Goal: Navigation & Orientation: Understand site structure

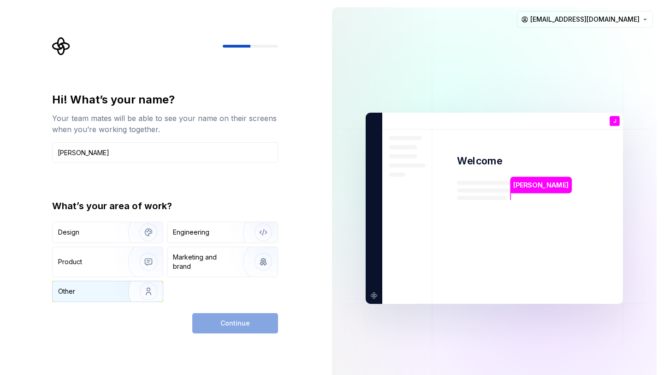
type input "[PERSON_NAME]"
click at [155, 293] on img "button" at bounding box center [142, 291] width 59 height 62
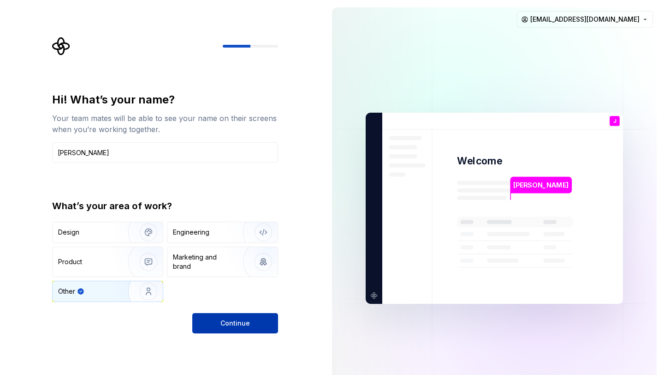
click at [246, 326] on span "Continue" at bounding box center [236, 322] width 30 height 9
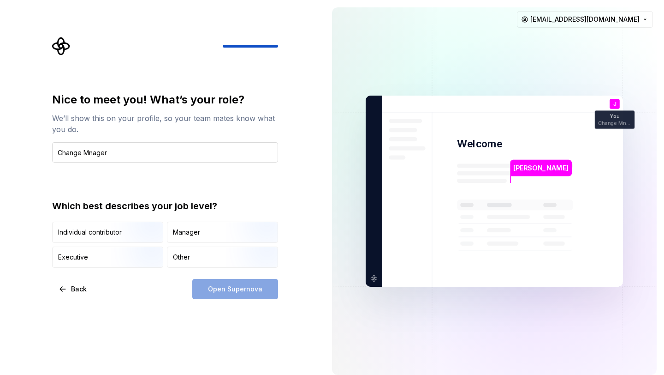
click at [89, 152] on input "Change Mnager" at bounding box center [165, 152] width 226 height 20
type input "Change Manager"
click at [229, 292] on div "Open Supernova" at bounding box center [235, 289] width 86 height 20
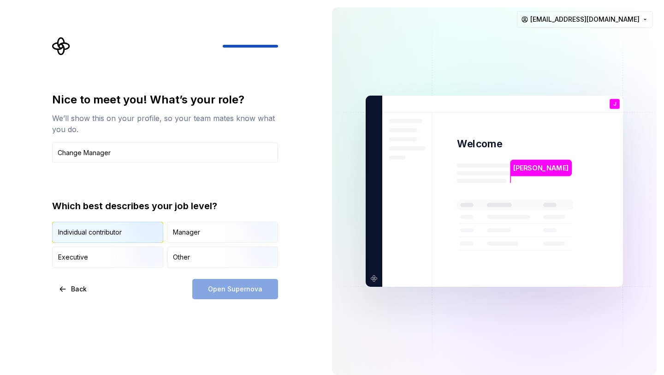
click at [98, 234] on div "Individual contributor" at bounding box center [90, 231] width 64 height 9
click at [256, 293] on span "Open Supernova" at bounding box center [235, 288] width 54 height 9
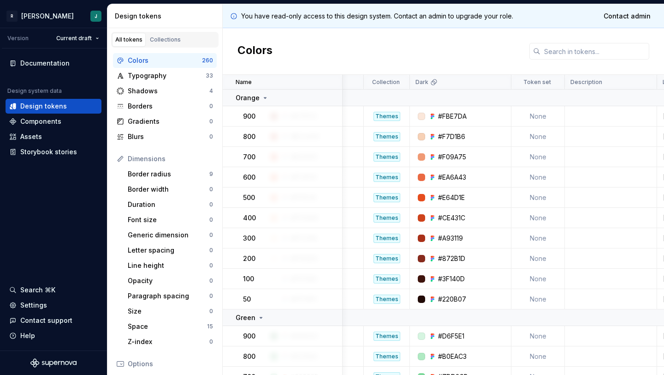
scroll to position [0, 286]
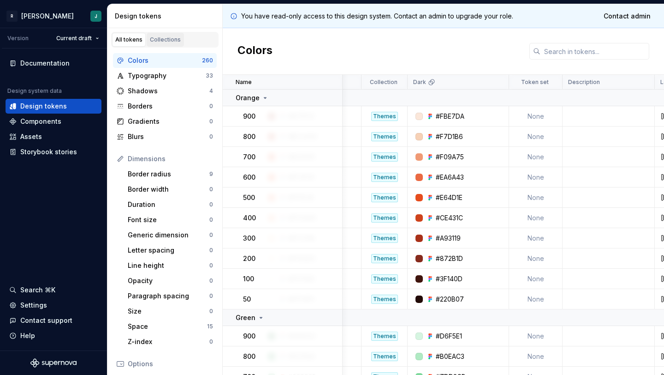
click at [167, 41] on div "Collections" at bounding box center [165, 39] width 31 height 7
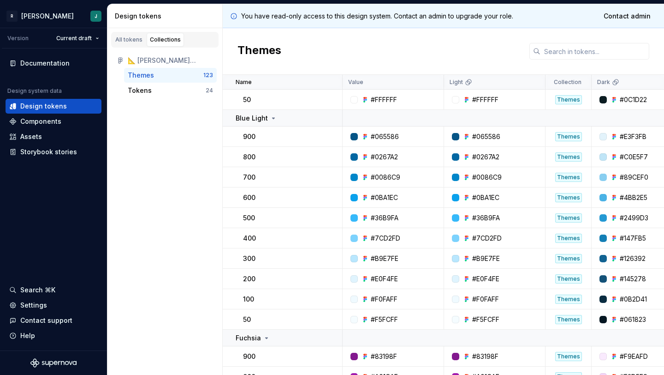
scroll to position [2036, 0]
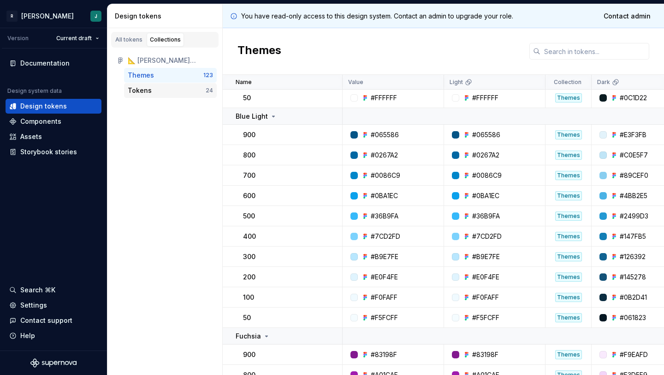
click at [167, 97] on div "Tokens 24" at bounding box center [170, 90] width 93 height 15
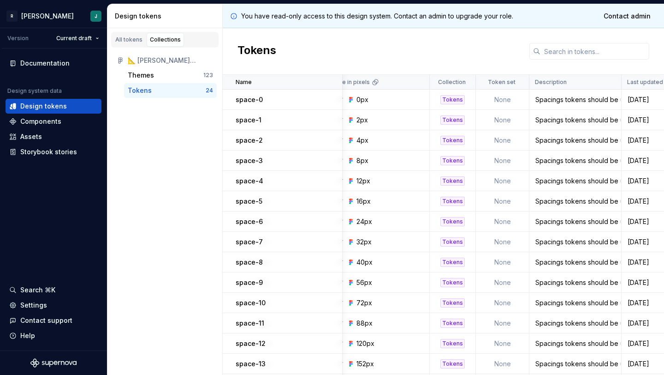
scroll to position [0, 122]
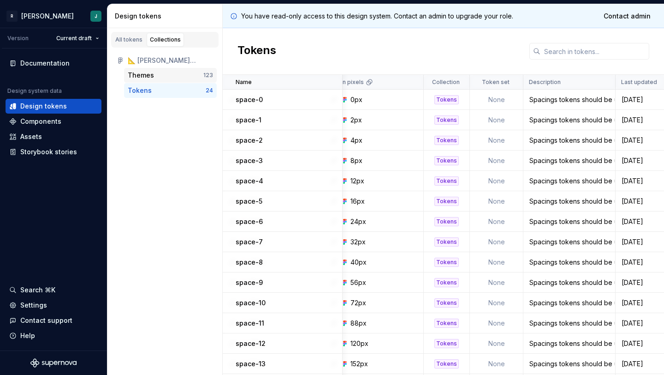
click at [190, 79] on div "Themes" at bounding box center [166, 75] width 76 height 9
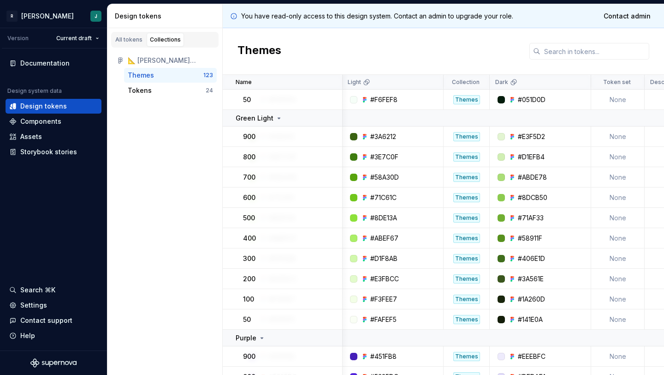
scroll to position [1440, 102]
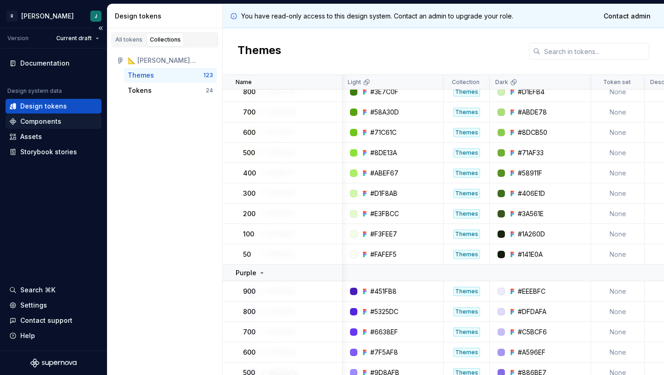
click at [55, 116] on div "Components" at bounding box center [54, 121] width 96 height 15
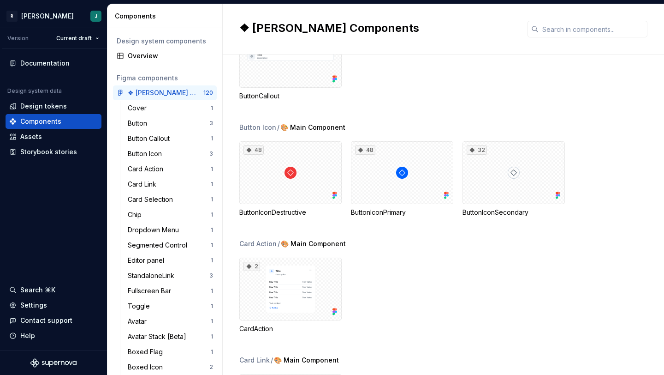
scroll to position [282, 0]
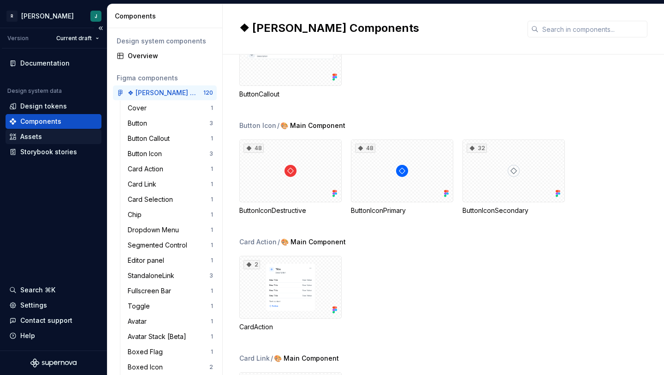
click at [26, 140] on div "Assets" at bounding box center [31, 136] width 22 height 9
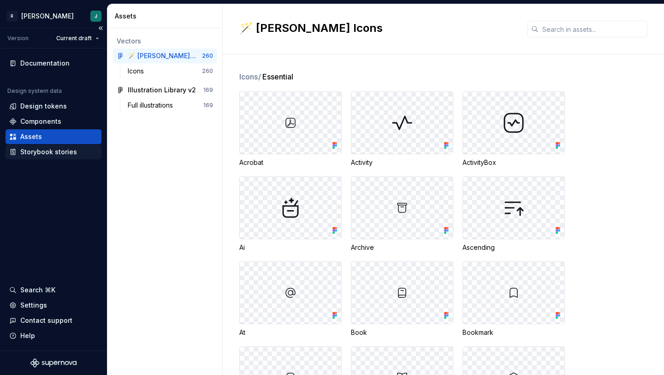
click at [56, 152] on div "Storybook stories" at bounding box center [48, 151] width 57 height 9
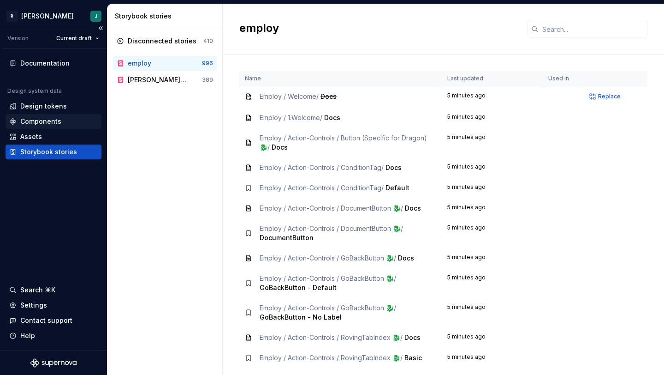
click at [50, 116] on div "Components" at bounding box center [54, 121] width 96 height 15
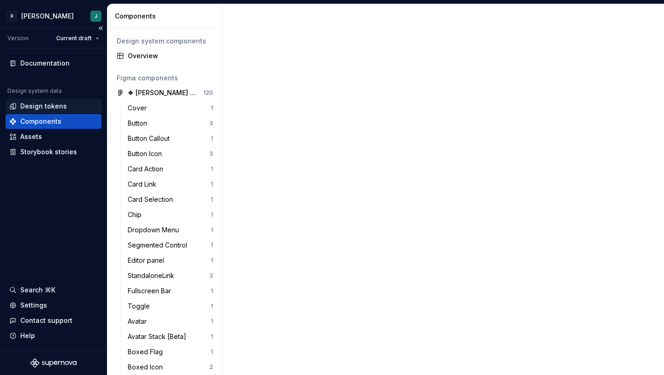
click at [50, 110] on div "Design tokens" at bounding box center [43, 106] width 47 height 9
